Goal: Information Seeking & Learning: Learn about a topic

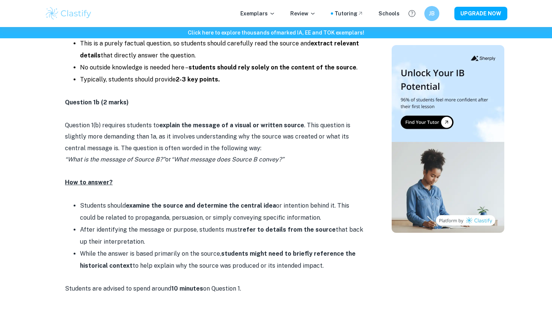
scroll to position [651, 0]
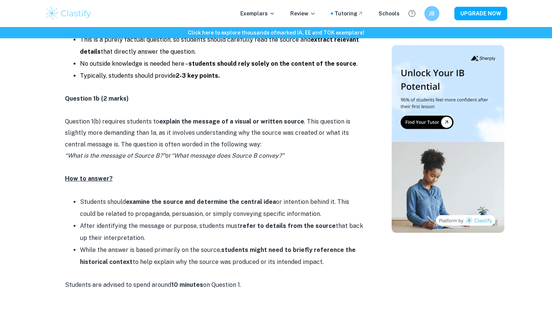
click at [327, 259] on li "While the answer is based primarily on the source, students might need to brief…" at bounding box center [222, 256] width 285 height 24
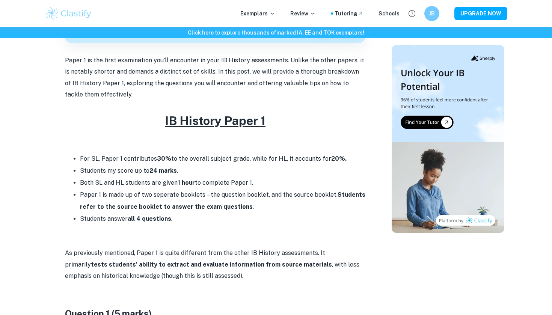
scroll to position [257, 0]
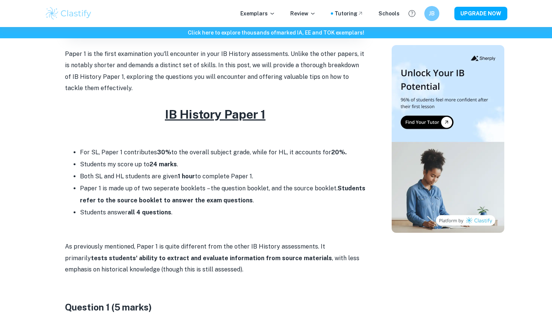
click at [269, 113] on h2 "IB History Paper 1" at bounding box center [215, 114] width 300 height 18
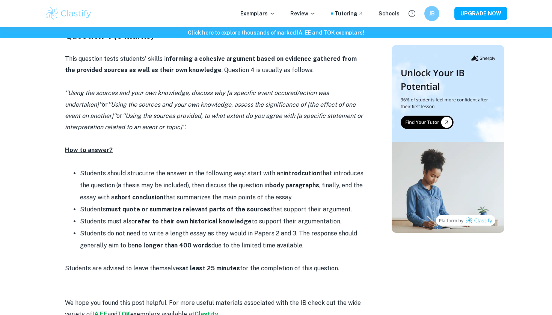
scroll to position [1624, 0]
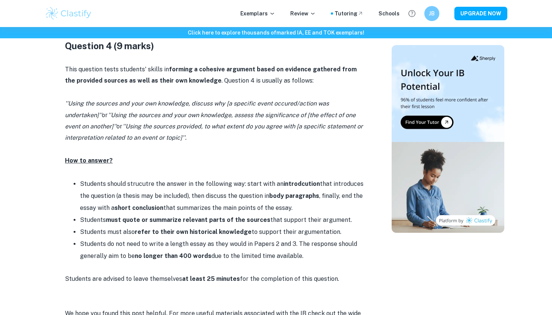
click at [220, 187] on li "Students should strucutre the answer in the following way: start with an introd…" at bounding box center [222, 196] width 285 height 36
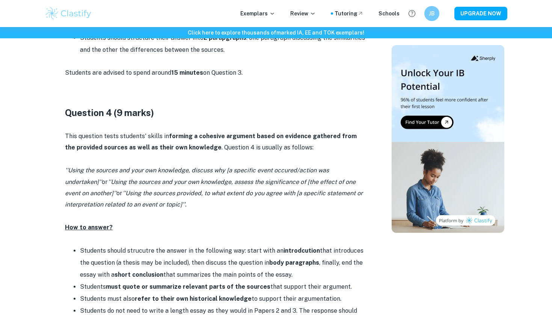
click at [184, 190] on icon "''Using the sources provided, to what extent do you agree with [a specific stat…" at bounding box center [214, 199] width 298 height 18
click at [176, 187] on p "''Using the sources and your own knowledge, discuss why [a specific event occur…" at bounding box center [215, 188] width 300 height 46
click at [187, 193] on icon "''Using the sources provided, to what extent do you agree with [a specific stat…" at bounding box center [214, 199] width 298 height 18
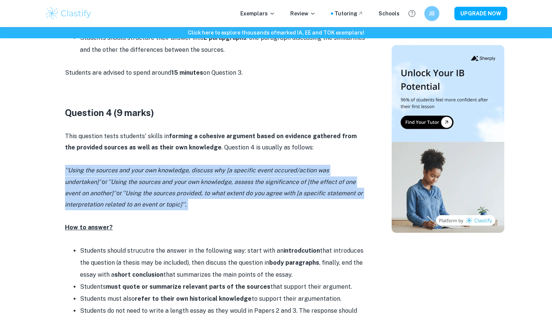
click at [187, 193] on icon "''Using the sources provided, to what extent do you agree with [a specific stat…" at bounding box center [214, 199] width 298 height 18
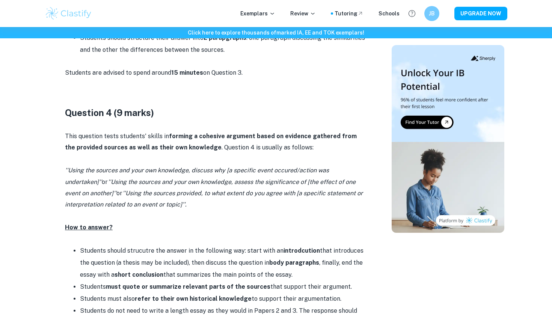
click at [180, 138] on strong "forming a cohesive argument based on evidence gathered from the provided source…" at bounding box center [211, 142] width 292 height 18
click at [134, 132] on p "This question tests students' skills in forming a cohesive argument based on ev…" at bounding box center [215, 142] width 300 height 23
click at [66, 131] on p "This question tests students' skills in forming a cohesive argument based on ev…" at bounding box center [215, 142] width 300 height 23
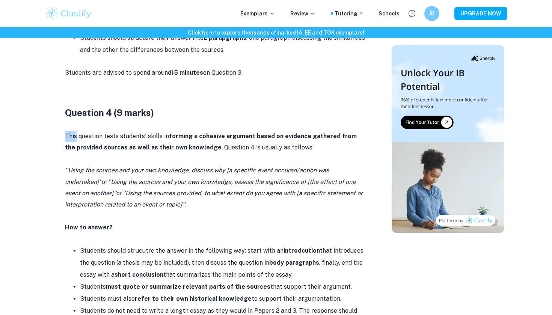
click at [66, 131] on p "This question tests students' skills in forming a cohesive argument based on ev…" at bounding box center [215, 142] width 300 height 23
click at [67, 108] on h3 "Question 4 (9 marks)" at bounding box center [215, 113] width 300 height 14
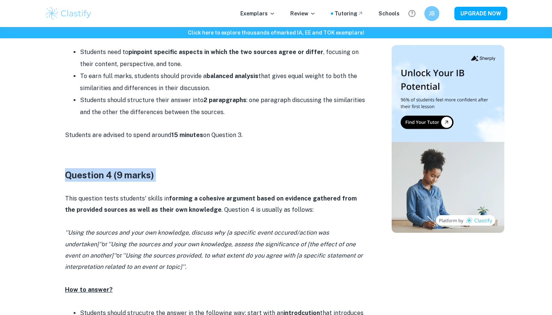
scroll to position [1371, 0]
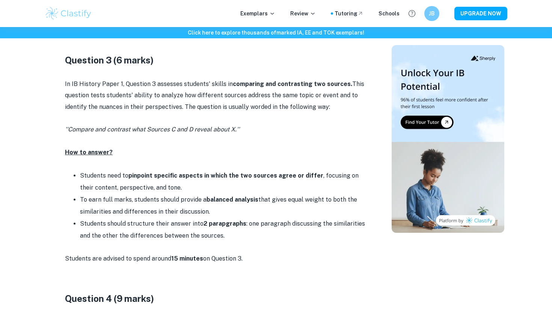
click at [79, 86] on p "In IB History Paper 1, Question 3 assesses students' skills in comparing and co…" at bounding box center [215, 95] width 300 height 34
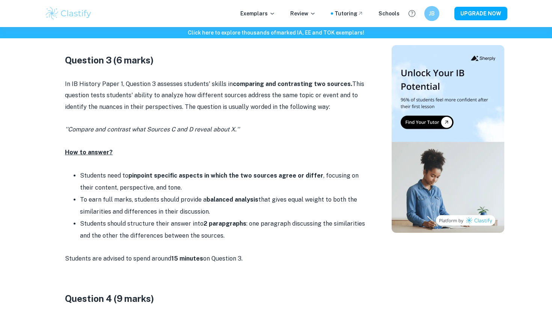
click at [67, 80] on p "In IB History Paper 1, Question 3 assesses students' skills in comparing and co…" at bounding box center [215, 95] width 300 height 34
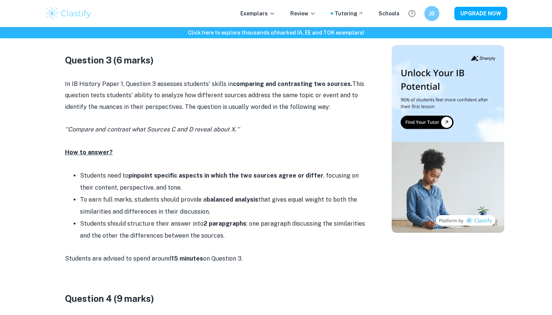
click at [66, 59] on h3 "Question 3 (6 marks)" at bounding box center [215, 60] width 300 height 14
click at [66, 78] on p "In IB History Paper 1, Question 3 assesses students' skills in comparing and co…" at bounding box center [215, 95] width 300 height 34
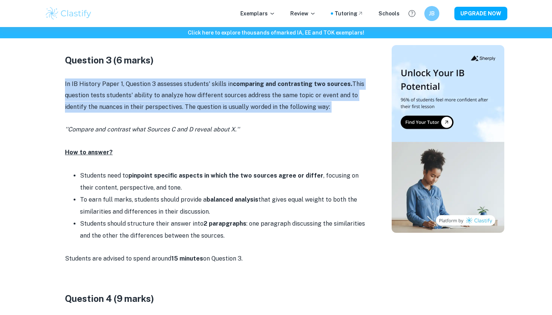
click at [66, 78] on p "In IB History Paper 1, Question 3 assesses students' skills in comparing and co…" at bounding box center [215, 95] width 300 height 34
click at [74, 78] on p "In IB History Paper 1, Question 3 assesses students' skills in comparing and co…" at bounding box center [215, 95] width 300 height 34
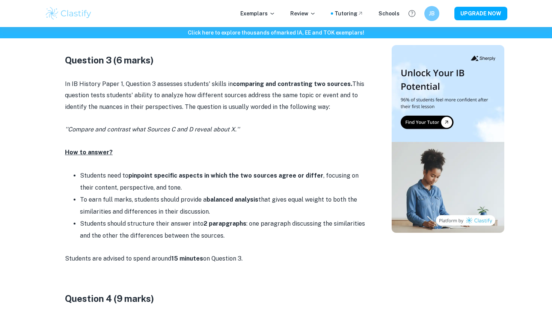
click at [69, 78] on p "In IB History Paper 1, Question 3 assesses students' skills in comparing and co…" at bounding box center [215, 95] width 300 height 34
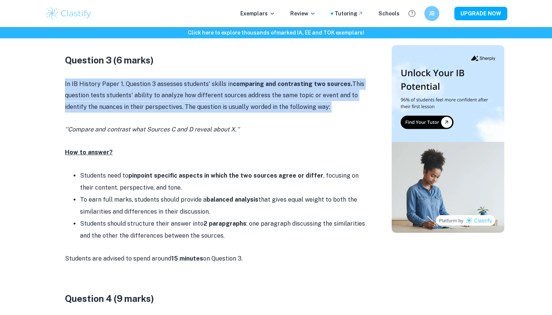
click at [69, 78] on p "In IB History Paper 1, Question 3 assesses students' skills in comparing and co…" at bounding box center [215, 95] width 300 height 34
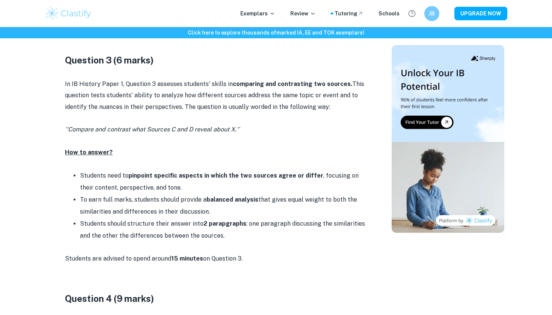
click at [74, 69] on p at bounding box center [215, 72] width 300 height 11
click at [75, 78] on p "In IB History Paper 1, Question 3 assesses students' skills in comparing and co…" at bounding box center [215, 95] width 300 height 34
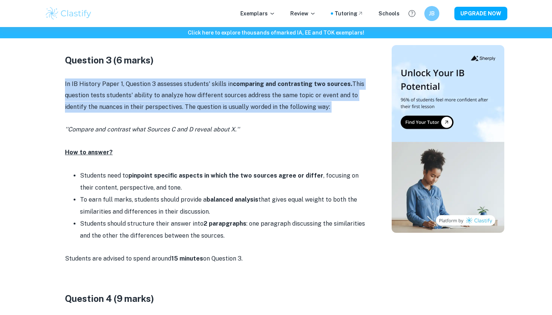
click at [75, 78] on p "In IB History Paper 1, Question 3 assesses students' skills in comparing and co…" at bounding box center [215, 95] width 300 height 34
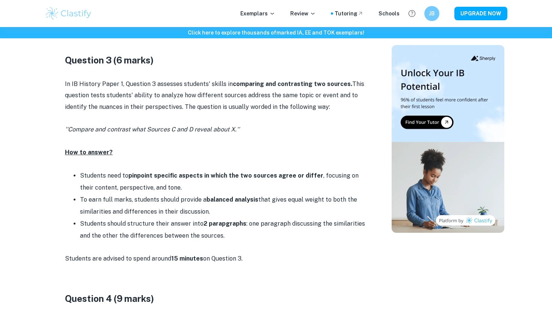
click at [74, 67] on p at bounding box center [215, 72] width 300 height 11
click at [79, 78] on p "In IB History Paper 1, Question 3 assesses students' skills in comparing and co…" at bounding box center [215, 95] width 300 height 34
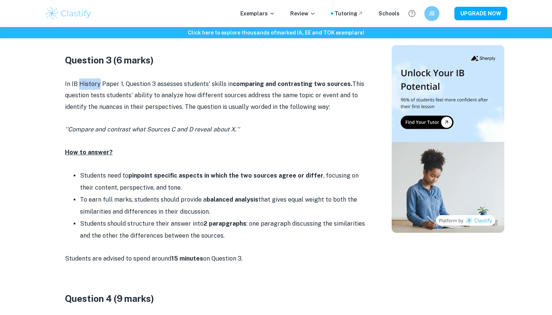
click at [79, 78] on p "In IB History Paper 1, Question 3 assesses students' skills in comparing and co…" at bounding box center [215, 95] width 300 height 34
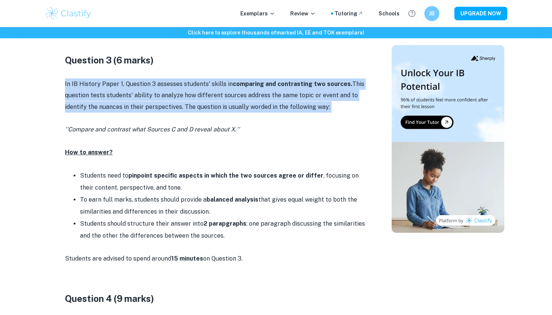
click at [79, 78] on p "In IB History Paper 1, Question 3 assesses students' skills in comparing and co…" at bounding box center [215, 95] width 300 height 34
click at [77, 78] on p "In IB History Paper 1, Question 3 assesses students' skills in comparing and co…" at bounding box center [215, 95] width 300 height 34
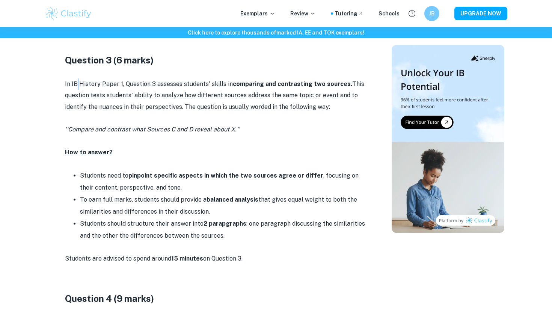
click at [77, 78] on p "In IB History Paper 1, Question 3 assesses students' skills in comparing and co…" at bounding box center [215, 95] width 300 height 34
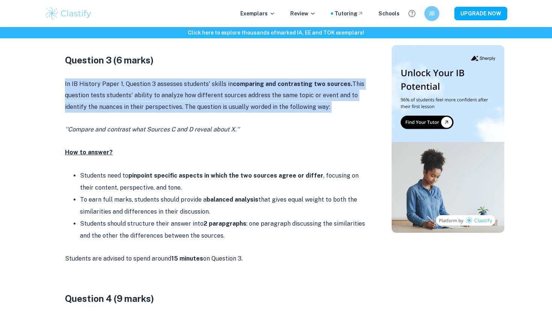
click at [77, 78] on p "In IB History Paper 1, Question 3 assesses students' skills in comparing and co…" at bounding box center [215, 95] width 300 height 34
click at [104, 78] on p "In IB History Paper 1, Question 3 assesses students' skills in comparing and co…" at bounding box center [215, 95] width 300 height 34
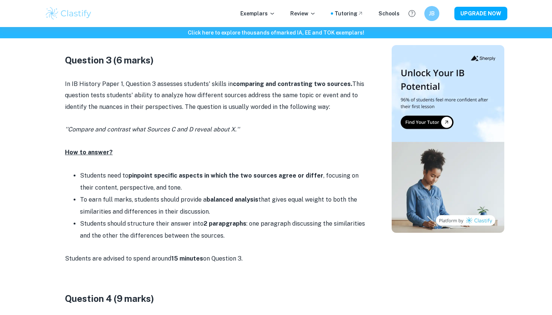
click at [104, 78] on p "In IB History Paper 1, Question 3 assesses students' skills in comparing and co…" at bounding box center [215, 95] width 300 height 34
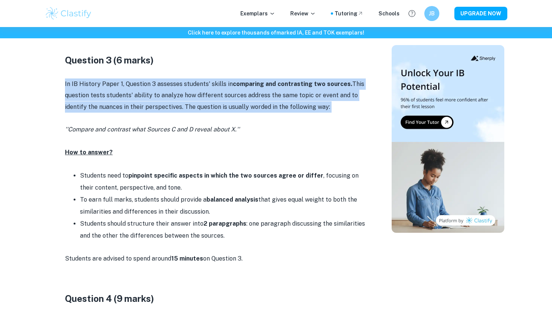
click at [104, 78] on p "In IB History Paper 1, Question 3 assesses students' skills in comparing and co…" at bounding box center [215, 95] width 300 height 34
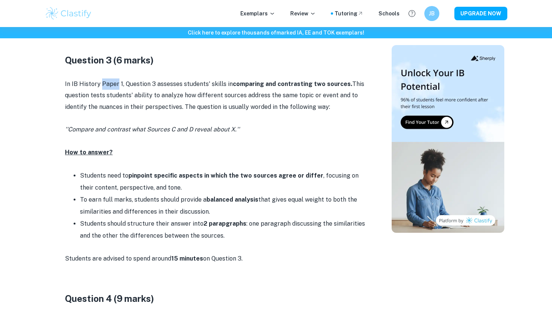
click at [104, 78] on p "In IB History Paper 1, Question 3 assesses students' skills in comparing and co…" at bounding box center [215, 95] width 300 height 34
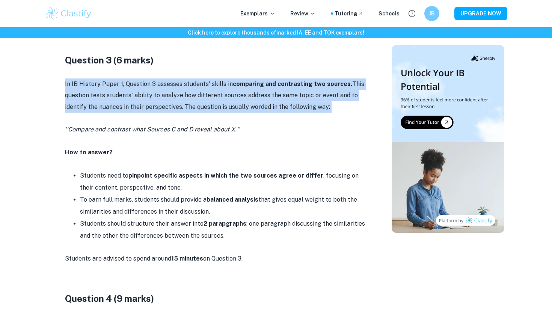
click at [104, 78] on p "In IB History Paper 1, Question 3 assesses students' skills in comparing and co…" at bounding box center [215, 95] width 300 height 34
click at [105, 78] on p "In IB History Paper 1, Question 3 assesses students' skills in comparing and co…" at bounding box center [215, 95] width 300 height 34
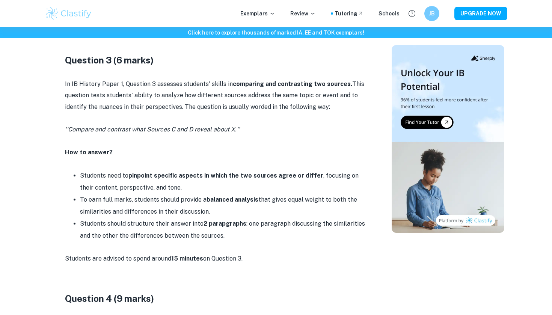
click at [126, 67] on p at bounding box center [215, 72] width 300 height 11
click at [116, 78] on p "In IB History Paper 1, Question 3 assesses students' skills in comparing and co…" at bounding box center [215, 95] width 300 height 34
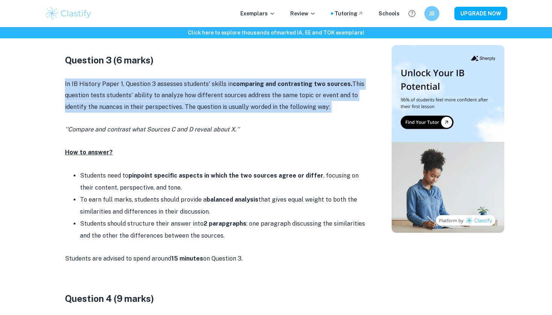
click at [116, 78] on p "In IB History Paper 1, Question 3 assesses students' skills in comparing and co…" at bounding box center [215, 95] width 300 height 34
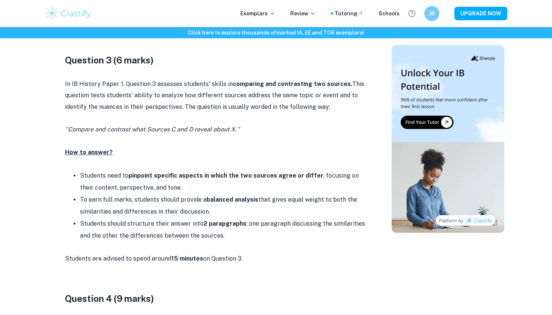
click at [119, 78] on p "In IB History Paper 1, Question 3 assesses students' skills in comparing and co…" at bounding box center [215, 95] width 300 height 34
click at [120, 78] on p "In IB History Paper 1, Question 3 assesses students' skills in comparing and co…" at bounding box center [215, 95] width 300 height 34
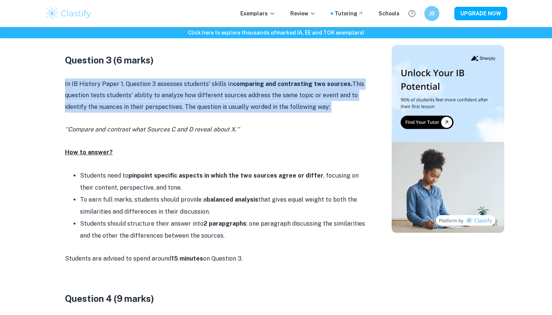
click at [120, 78] on p "In IB History Paper 1, Question 3 assesses students' skills in comparing and co…" at bounding box center [215, 95] width 300 height 34
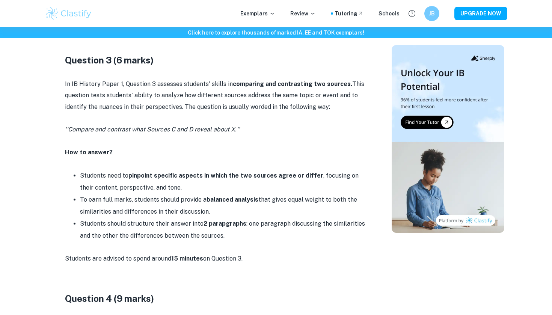
click at [128, 67] on p at bounding box center [215, 72] width 300 height 11
click at [133, 53] on h3 "Question 3 (6 marks)" at bounding box center [215, 60] width 300 height 14
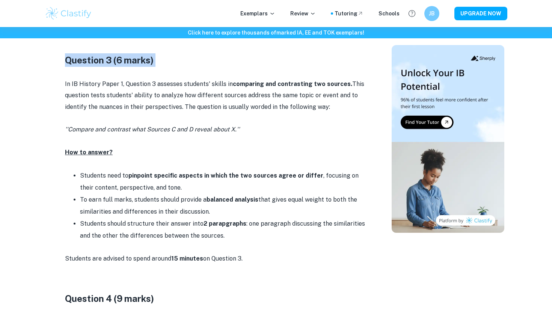
click at [133, 53] on h3 "Question 3 (6 marks)" at bounding box center [215, 60] width 300 height 14
click at [123, 100] on p "In IB History Paper 1, Question 3 assesses students' skills in comparing and co…" at bounding box center [215, 95] width 300 height 34
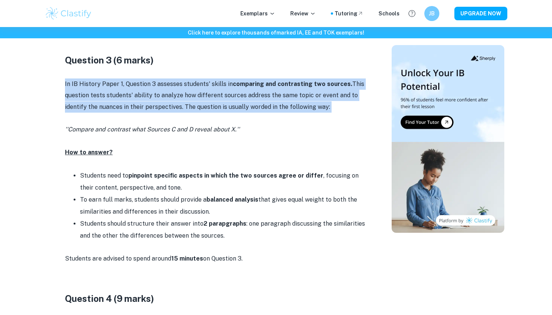
click at [123, 100] on p "In IB History Paper 1, Question 3 assesses students' skills in comparing and co…" at bounding box center [215, 95] width 300 height 34
click at [141, 94] on p "In IB History Paper 1, Question 3 assesses students' skills in comparing and co…" at bounding box center [215, 95] width 300 height 34
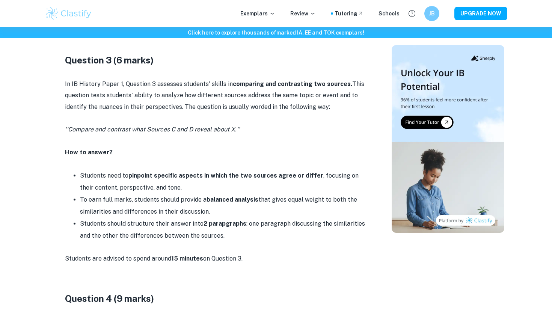
click at [152, 86] on p "In IB History Paper 1, Question 3 assesses students' skills in comparing and co…" at bounding box center [215, 95] width 300 height 34
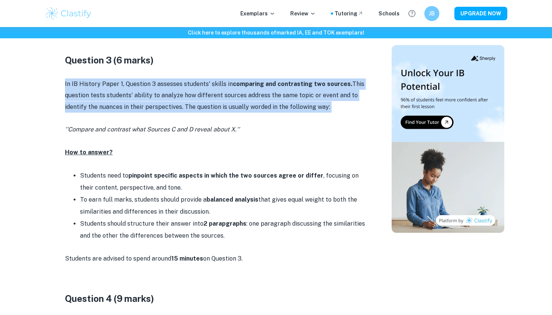
click at [152, 86] on p "In IB History Paper 1, Question 3 assesses students' skills in comparing and co…" at bounding box center [215, 95] width 300 height 34
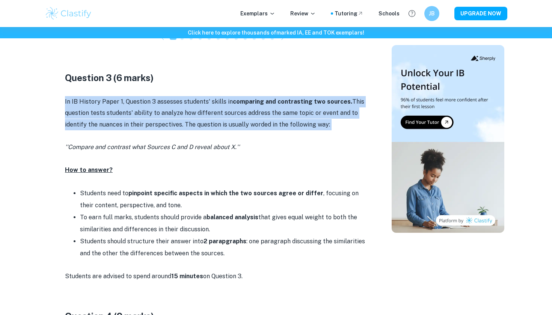
scroll to position [1350, 0]
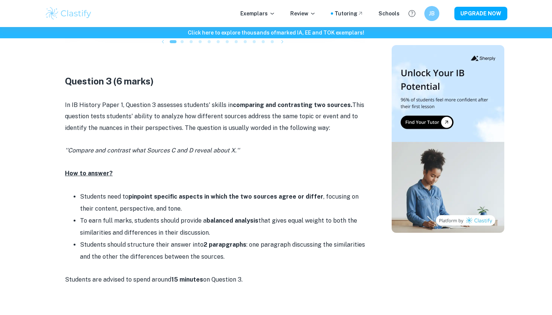
click at [256, 145] on p "''Compare and contrast what Sources C and D reveal about X.''" at bounding box center [215, 150] width 300 height 11
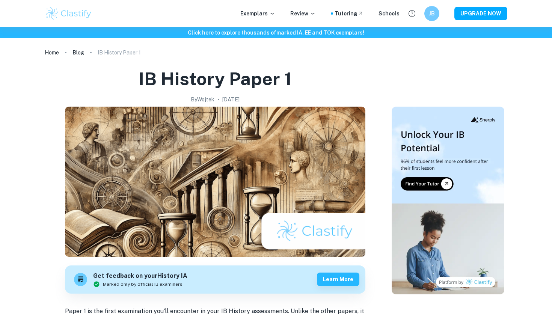
scroll to position [0, 0]
click at [153, 83] on h1 "IB History Paper 1" at bounding box center [215, 79] width 153 height 24
click at [146, 81] on h1 "IB History Paper 1" at bounding box center [215, 79] width 153 height 24
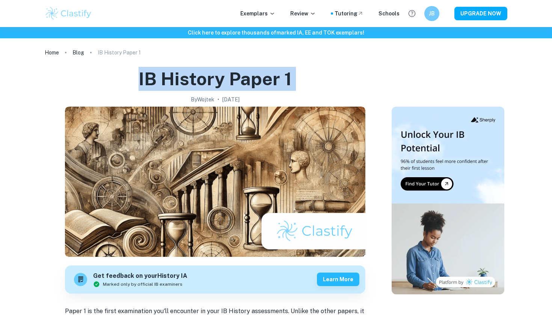
click at [146, 81] on h1 "IB History Paper 1" at bounding box center [215, 79] width 153 height 24
click at [183, 81] on h1 "IB History Paper 1" at bounding box center [215, 79] width 153 height 24
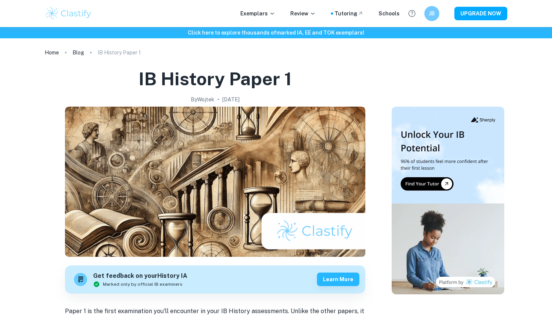
click at [141, 81] on h1 "IB History Paper 1" at bounding box center [215, 79] width 153 height 24
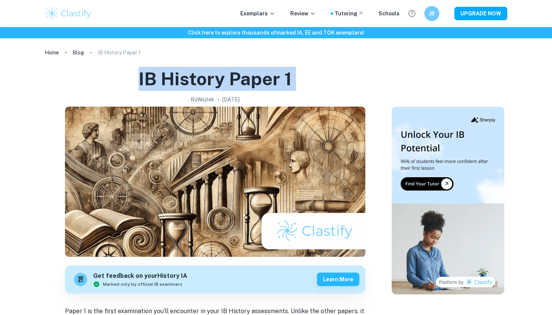
click at [141, 81] on h1 "IB History Paper 1" at bounding box center [215, 79] width 153 height 24
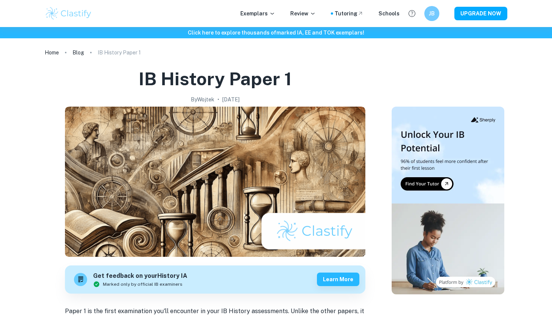
click at [151, 78] on h1 "IB History Paper 1" at bounding box center [215, 79] width 153 height 24
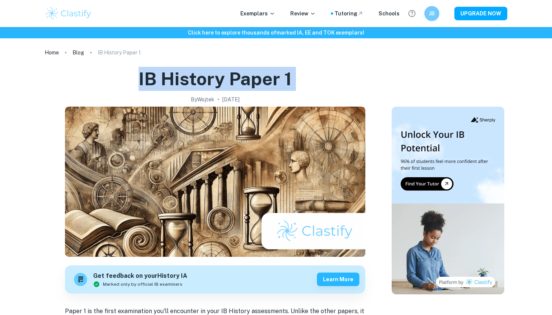
click at [151, 78] on h1 "IB History Paper 1" at bounding box center [215, 79] width 153 height 24
click at [172, 78] on h1 "IB History Paper 1" at bounding box center [215, 79] width 153 height 24
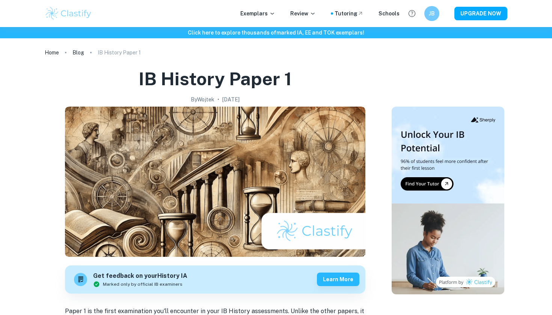
click at [201, 56] on ol "Home Blog IB History Paper 1" at bounding box center [276, 52] width 462 height 11
click at [185, 80] on h1 "IB History Paper 1" at bounding box center [215, 79] width 153 height 24
click at [166, 77] on h1 "IB History Paper 1" at bounding box center [215, 79] width 153 height 24
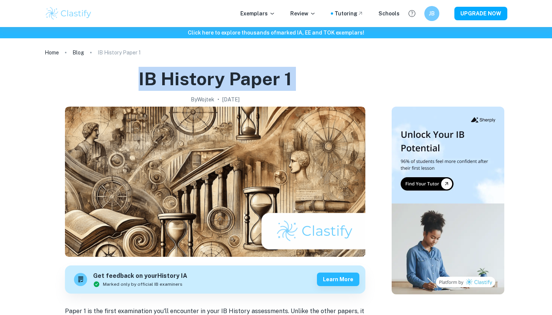
click at [166, 77] on h1 "IB History Paper 1" at bounding box center [215, 79] width 153 height 24
click at [156, 77] on h1 "IB History Paper 1" at bounding box center [215, 79] width 153 height 24
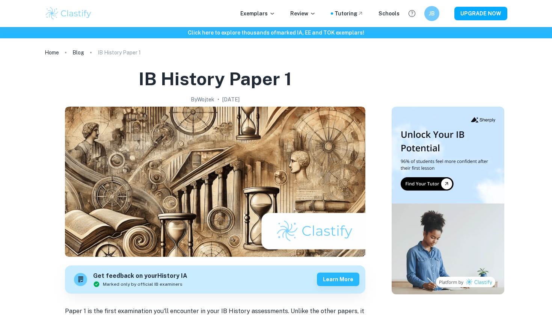
click at [156, 77] on h1 "IB History Paper 1" at bounding box center [215, 79] width 153 height 24
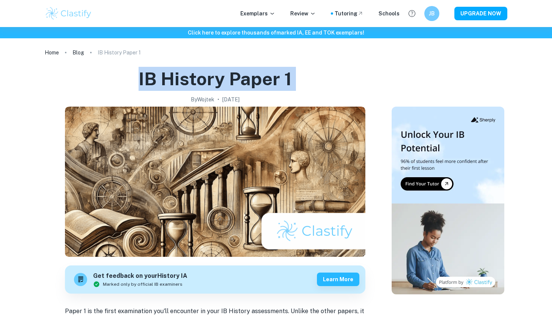
click at [156, 77] on h1 "IB History Paper 1" at bounding box center [215, 79] width 153 height 24
click at [160, 77] on h1 "IB History Paper 1" at bounding box center [215, 79] width 153 height 24
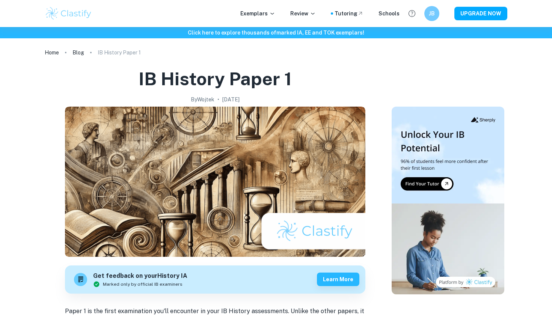
click at [164, 81] on h1 "IB History Paper 1" at bounding box center [215, 79] width 153 height 24
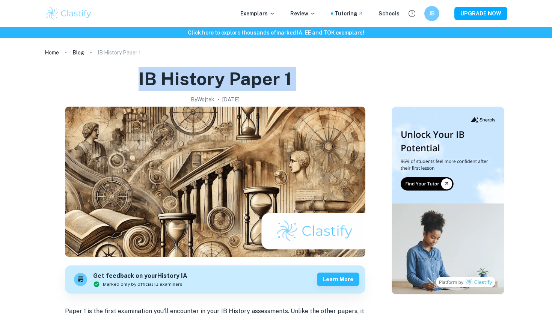
click at [164, 81] on h1 "IB History Paper 1" at bounding box center [215, 79] width 153 height 24
click at [204, 75] on h1 "IB History Paper 1" at bounding box center [215, 79] width 153 height 24
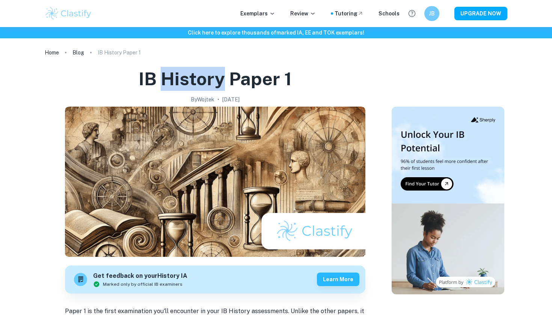
click at [204, 75] on h1 "IB History Paper 1" at bounding box center [215, 79] width 153 height 24
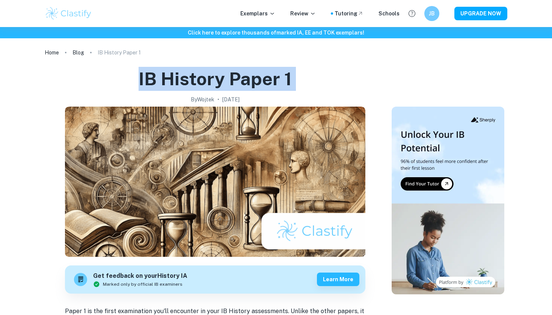
click at [204, 75] on h1 "IB History Paper 1" at bounding box center [215, 79] width 153 height 24
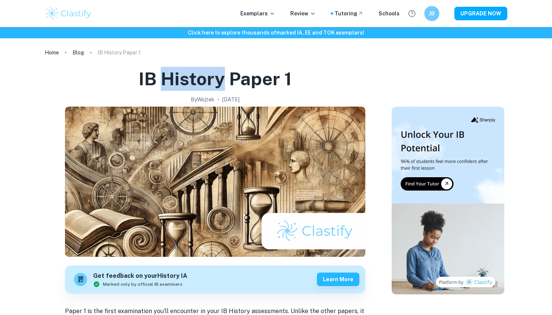
click at [204, 75] on h1 "IB History Paper 1" at bounding box center [215, 79] width 153 height 24
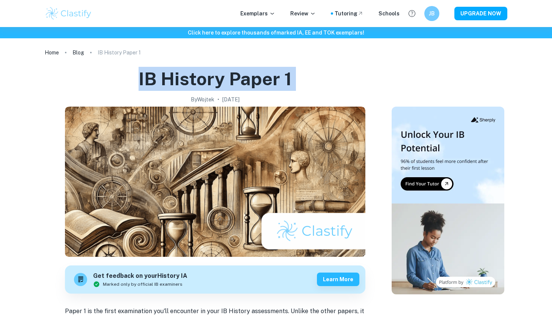
click at [204, 75] on h1 "IB History Paper 1" at bounding box center [215, 79] width 153 height 24
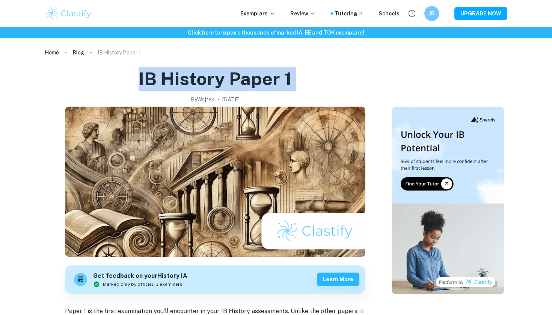
click at [204, 75] on h1 "IB History Paper 1" at bounding box center [215, 79] width 153 height 24
click at [203, 73] on h1 "IB History Paper 1" at bounding box center [215, 79] width 153 height 24
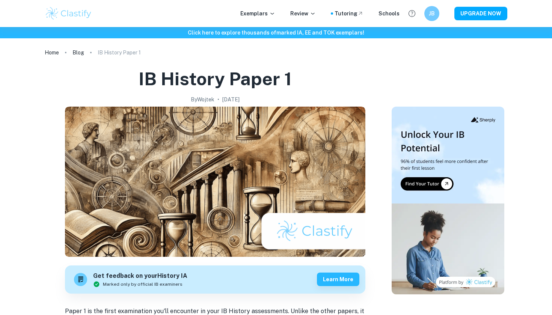
click at [188, 75] on h1 "IB History Paper 1" at bounding box center [215, 79] width 153 height 24
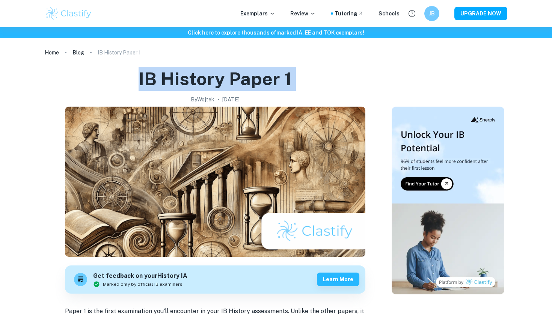
click at [188, 75] on h1 "IB History Paper 1" at bounding box center [215, 79] width 153 height 24
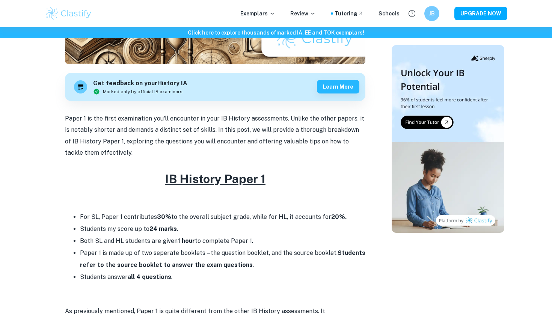
scroll to position [196, 0]
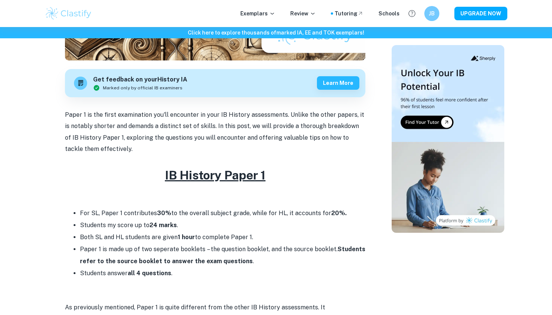
click at [163, 150] on p "Paper 1 is the first examination you'll encounter in your IB History assessment…" at bounding box center [215, 132] width 300 height 46
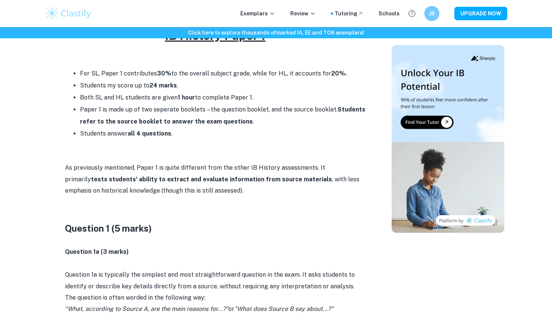
scroll to position [454, 0]
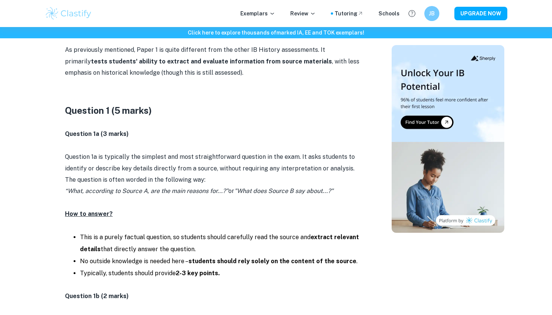
click at [533, 1] on div "Exemplars Review Tutoring Schools JB UPGRADE NOW" at bounding box center [276, 13] width 552 height 27
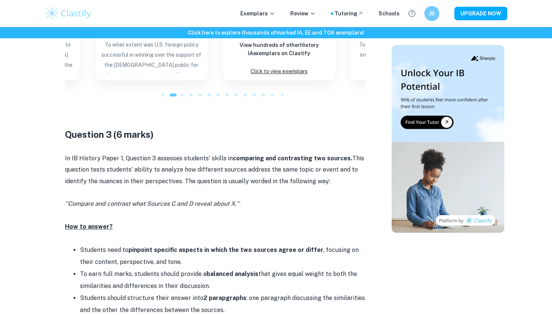
scroll to position [1300, 0]
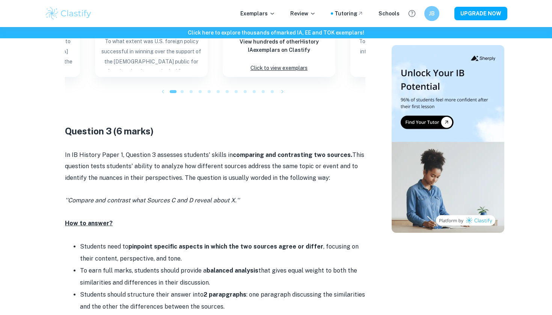
click at [539, 1] on div "Exemplars Review Tutoring Schools JB UPGRADE NOW" at bounding box center [276, 13] width 552 height 27
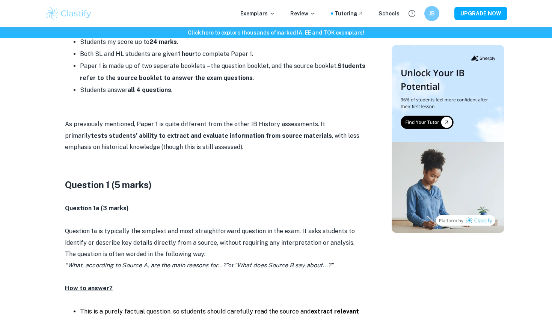
scroll to position [405, 0]
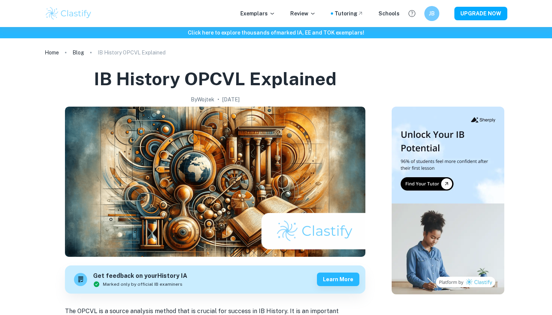
scroll to position [1, 0]
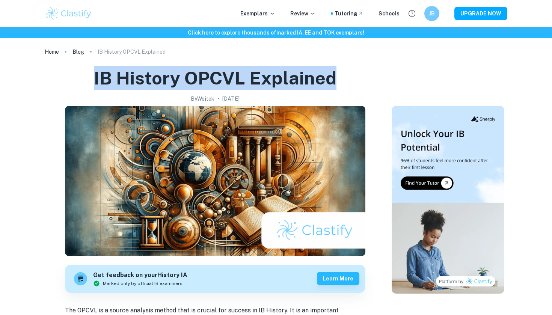
drag, startPoint x: 335, startPoint y: 79, endPoint x: 92, endPoint y: 77, distance: 242.9
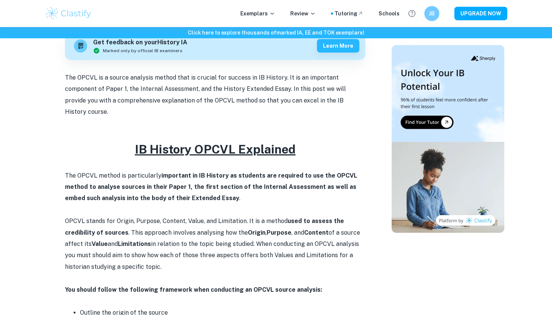
scroll to position [236, 0]
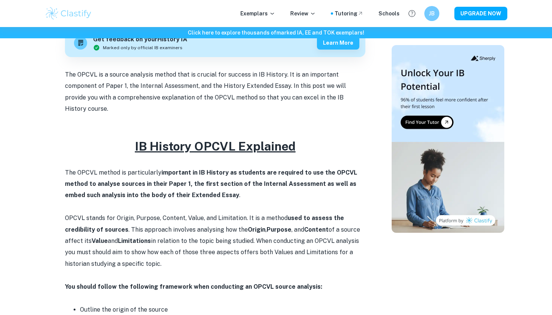
click at [153, 201] on p at bounding box center [215, 206] width 300 height 11
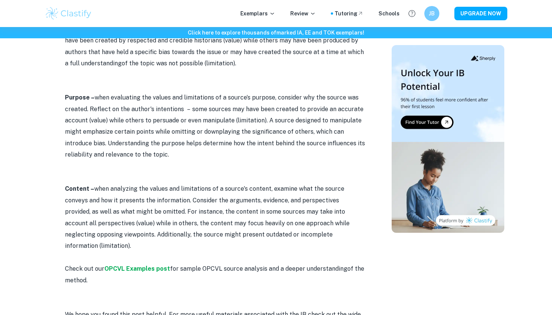
scroll to position [765, 0]
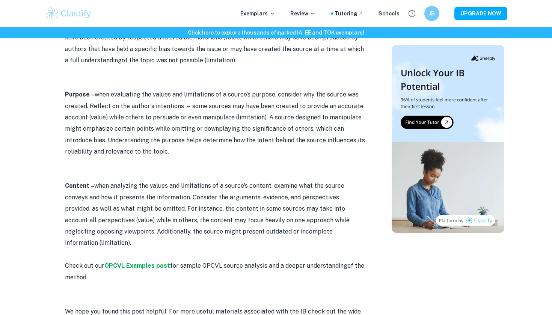
click at [525, 1] on div "Exemplars Review Tutoring Schools JB UPGRADE NOW" at bounding box center [276, 13] width 552 height 27
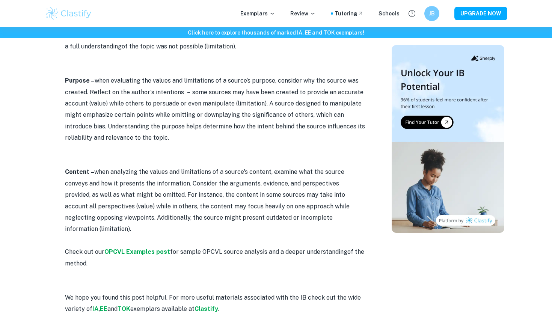
scroll to position [779, 0]
click at [162, 248] on strong "OPCVL Examples post" at bounding box center [137, 251] width 66 height 7
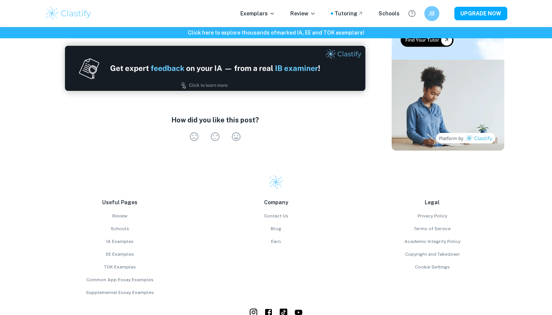
scroll to position [1062, 0]
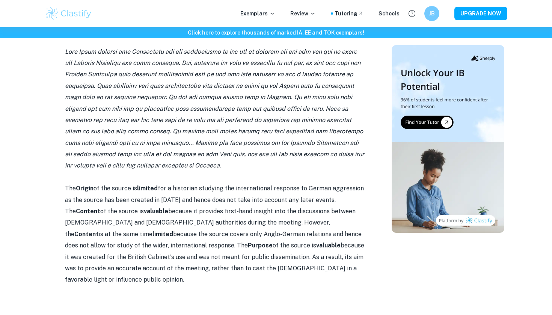
scroll to position [428, 0]
drag, startPoint x: 238, startPoint y: 196, endPoint x: 166, endPoint y: 194, distance: 72.1
click at [166, 194] on p "The Origin of the source is limited for a historian studying the international …" at bounding box center [215, 234] width 300 height 103
copy p "provides first-hand insight"
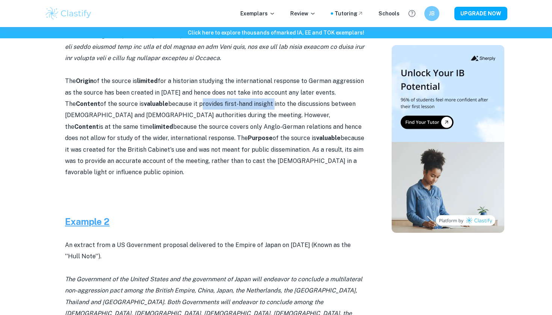
scroll to position [541, 0]
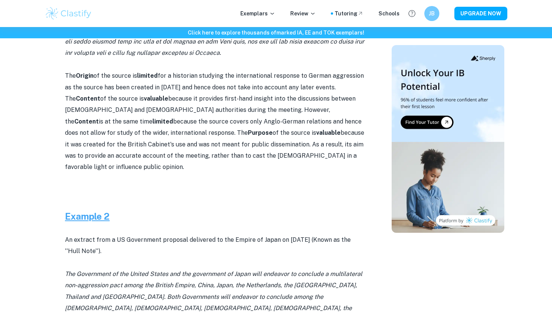
click at [237, 184] on p at bounding box center [215, 189] width 300 height 11
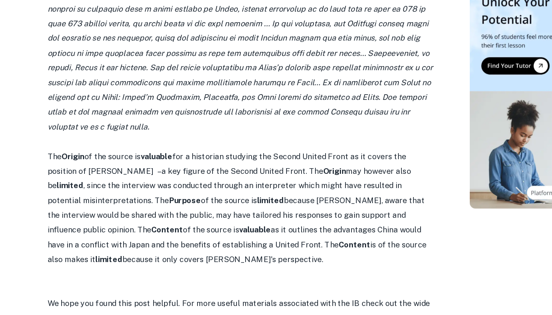
scroll to position [1421, 0]
